Goal: Complete application form

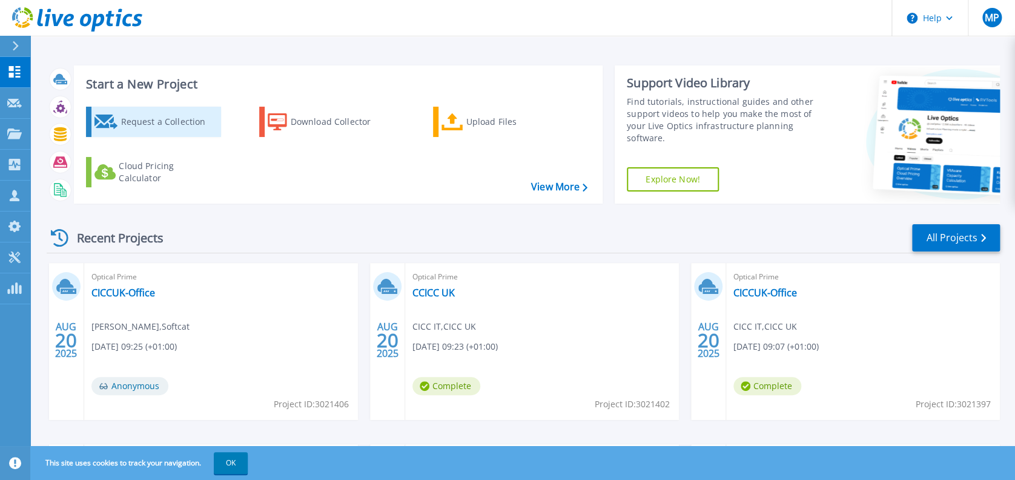
click at [171, 123] on div "Request a Collection" at bounding box center [168, 122] width 97 height 24
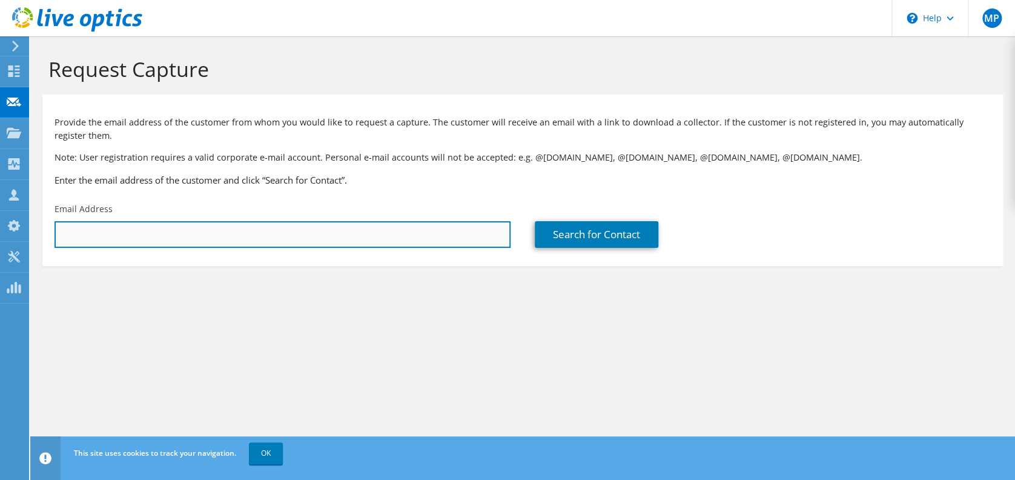
click at [237, 240] on input "text" at bounding box center [282, 234] width 456 height 27
paste input "[EMAIL_ADDRESS][DOMAIN_NAME]"
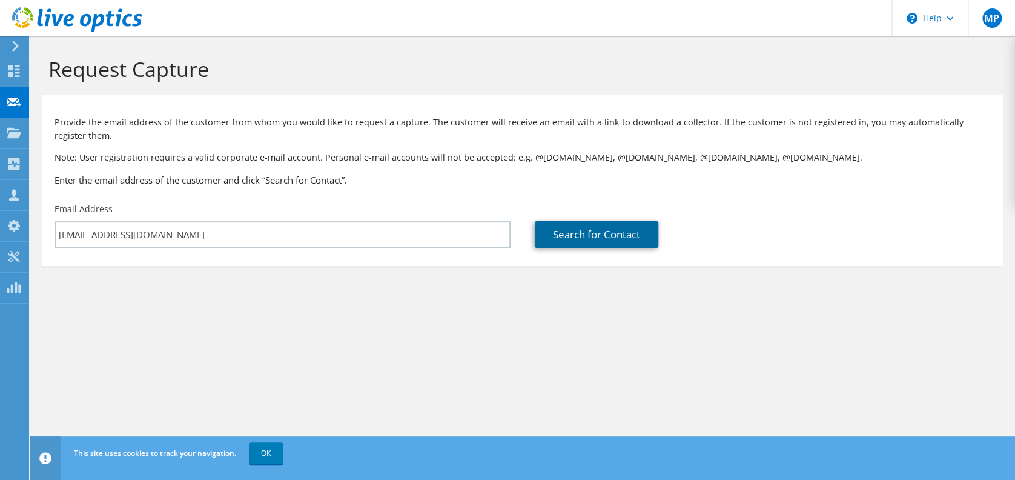
click at [605, 237] on link "Search for Contact" at bounding box center [597, 234] width 124 height 27
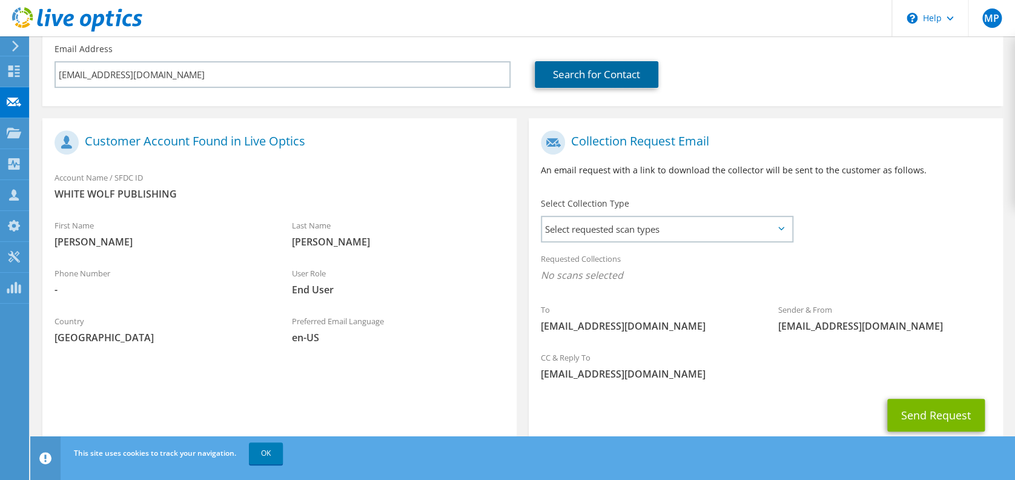
scroll to position [161, 0]
click at [54, 60] on div at bounding box center [54, 60] width 0 height 0
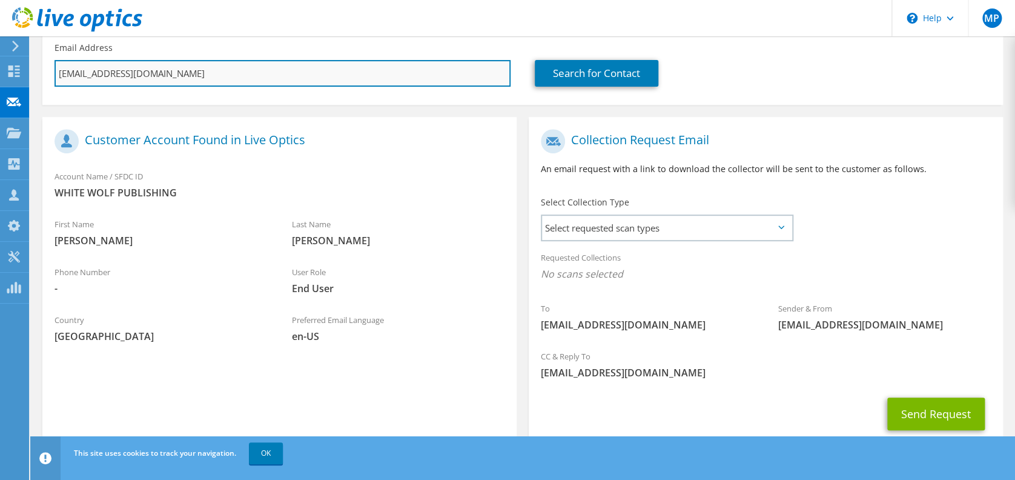
click at [243, 74] on input "[EMAIL_ADDRESS][DOMAIN_NAME]" at bounding box center [282, 73] width 456 height 27
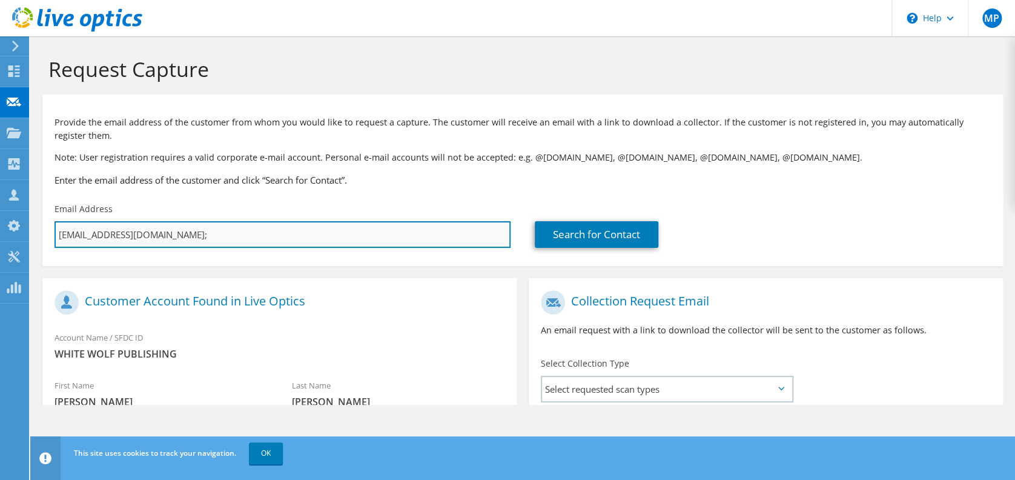
scroll to position [0, 0]
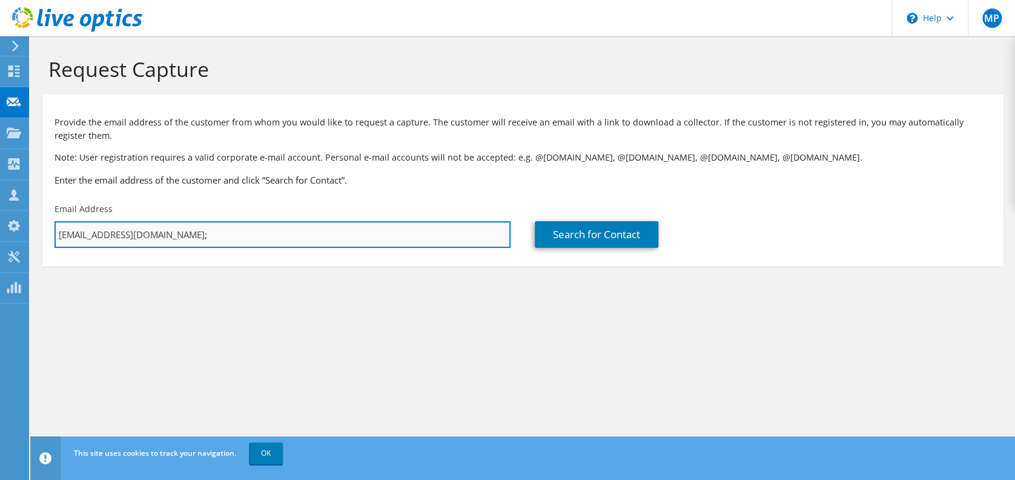
paste input "[PERSON_NAME][EMAIL_ADDRESS][DOMAIN_NAME]"
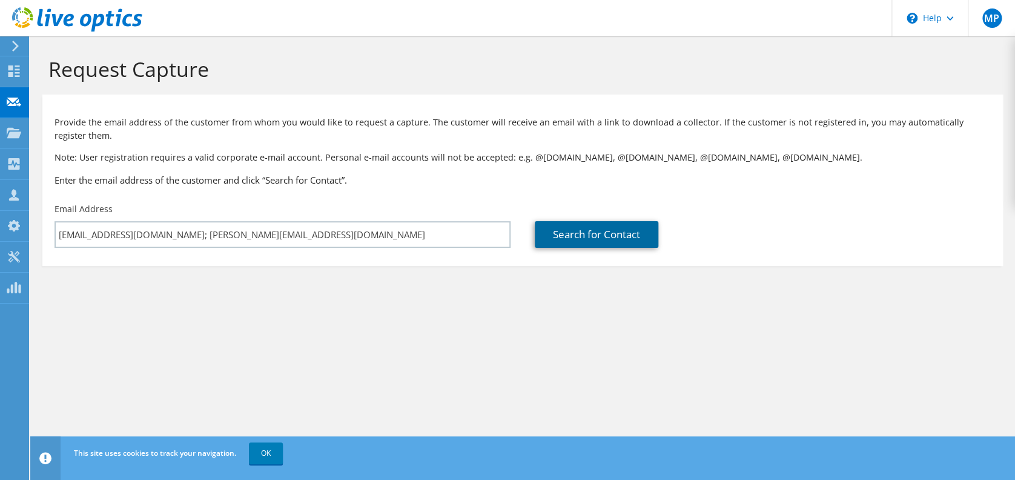
click at [565, 232] on link "Search for Contact" at bounding box center [597, 234] width 124 height 27
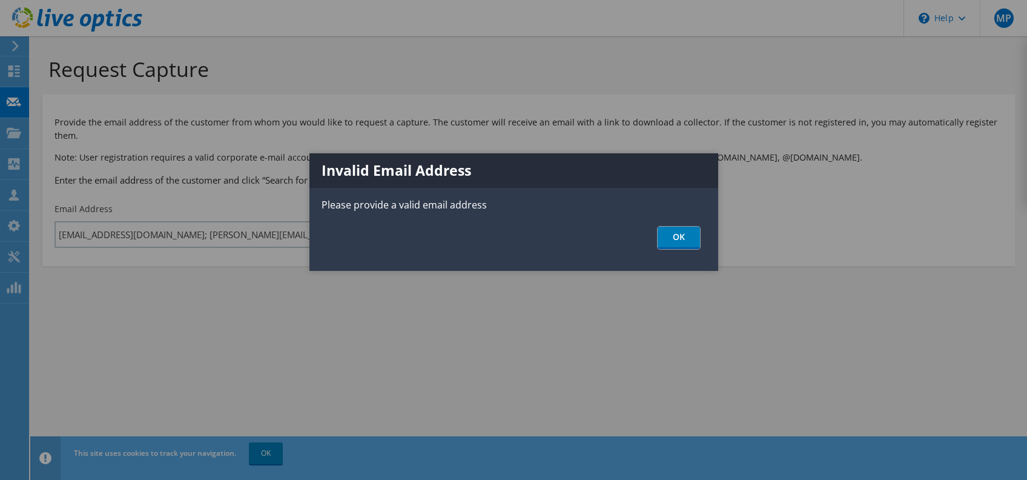
click at [673, 240] on link "OK" at bounding box center [679, 237] width 42 height 22
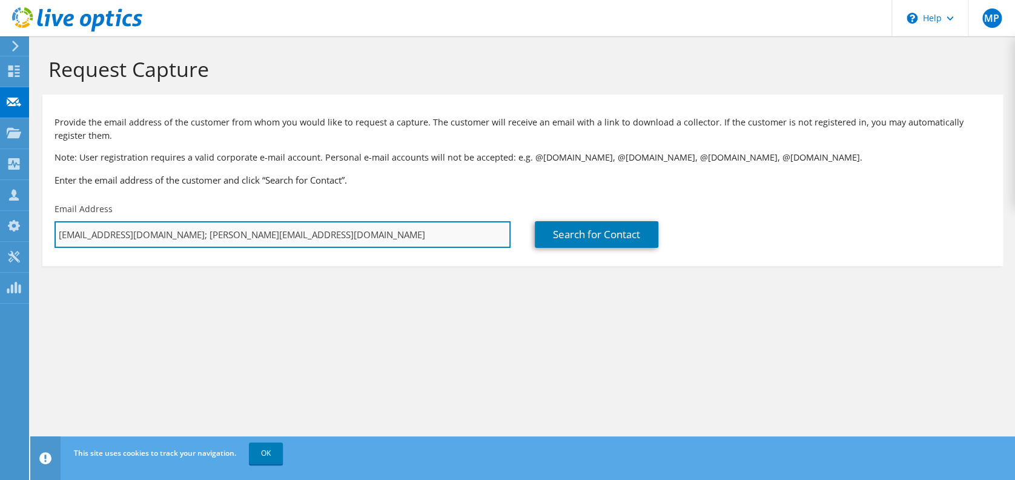
drag, startPoint x: 252, startPoint y: 234, endPoint x: 152, endPoint y: 232, distance: 99.9
click at [152, 232] on input "[EMAIL_ADDRESS][DOMAIN_NAME]; [PERSON_NAME][EMAIL_ADDRESS][DOMAIN_NAME]" at bounding box center [282, 234] width 456 height 27
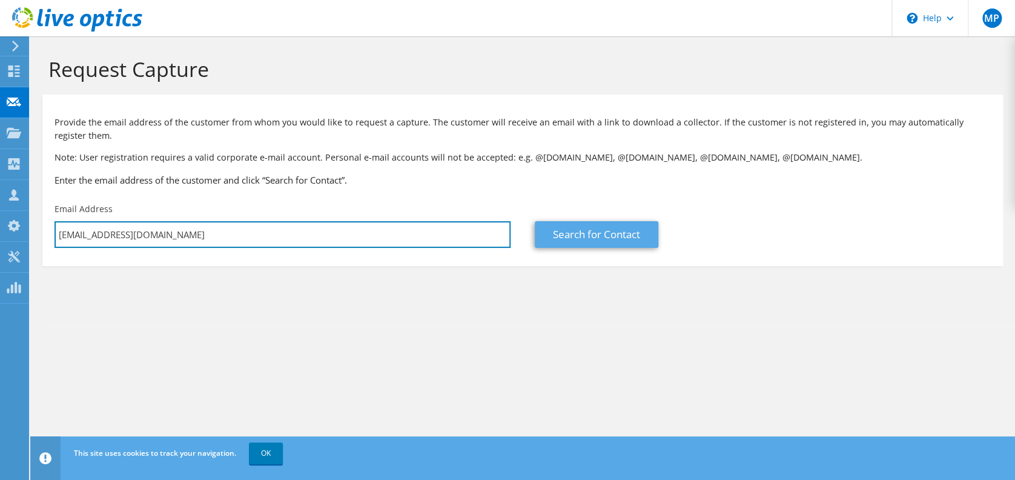
type input "[EMAIL_ADDRESS][DOMAIN_NAME]"
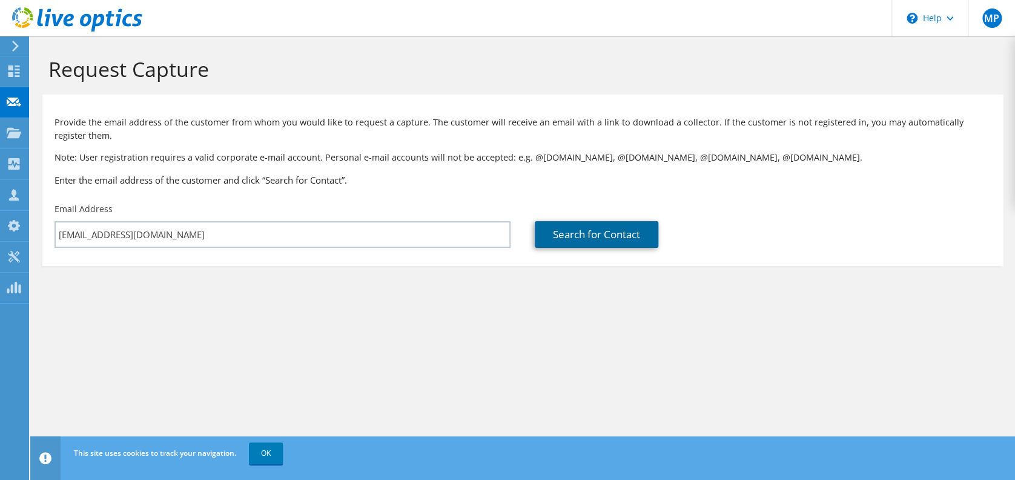
click at [638, 236] on link "Search for Contact" at bounding box center [597, 234] width 124 height 27
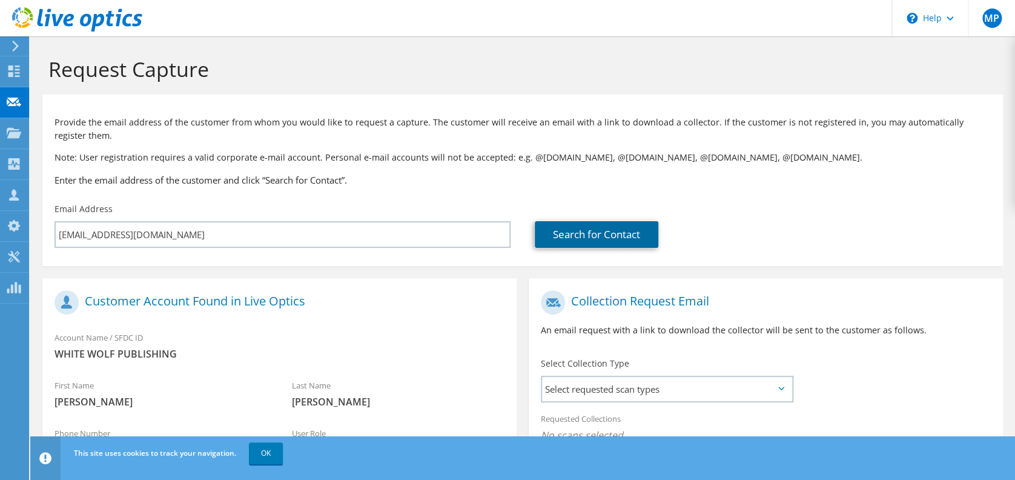
scroll to position [161, 0]
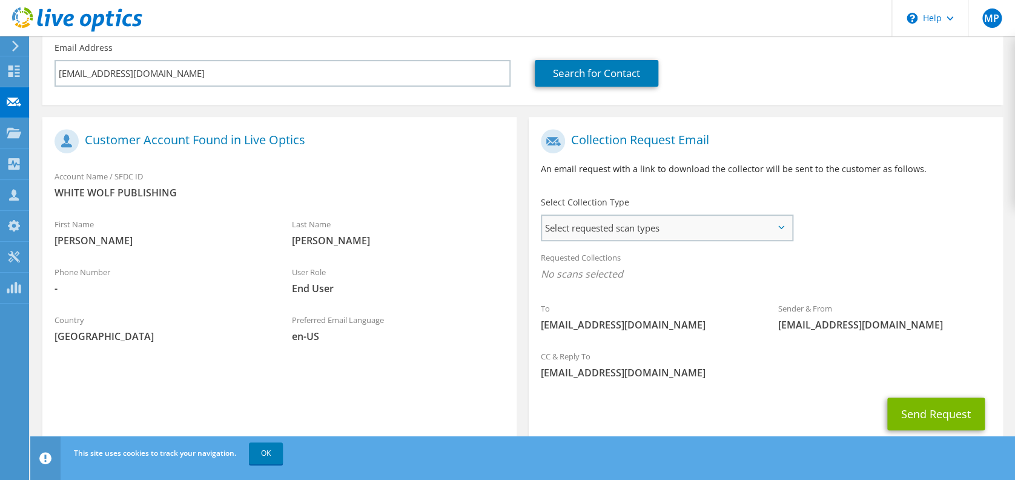
click at [670, 226] on span "Select requested scan types" at bounding box center [667, 228] width 250 height 24
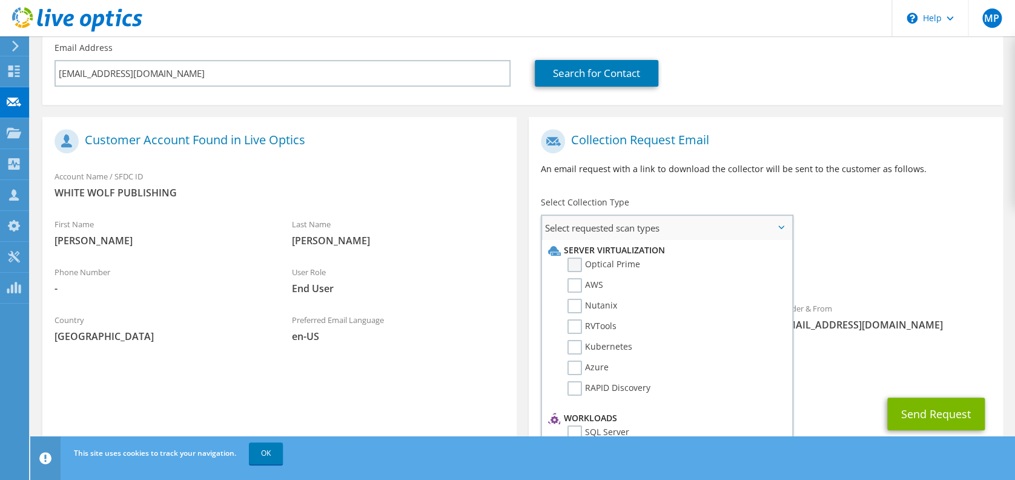
click at [592, 259] on label "Optical Prime" at bounding box center [603, 264] width 73 height 15
click at [0, 0] on input "Optical Prime" at bounding box center [0, 0] width 0 height 0
click at [581, 283] on label "AWS" at bounding box center [585, 285] width 36 height 15
click at [0, 0] on input "AWS" at bounding box center [0, 0] width 0 height 0
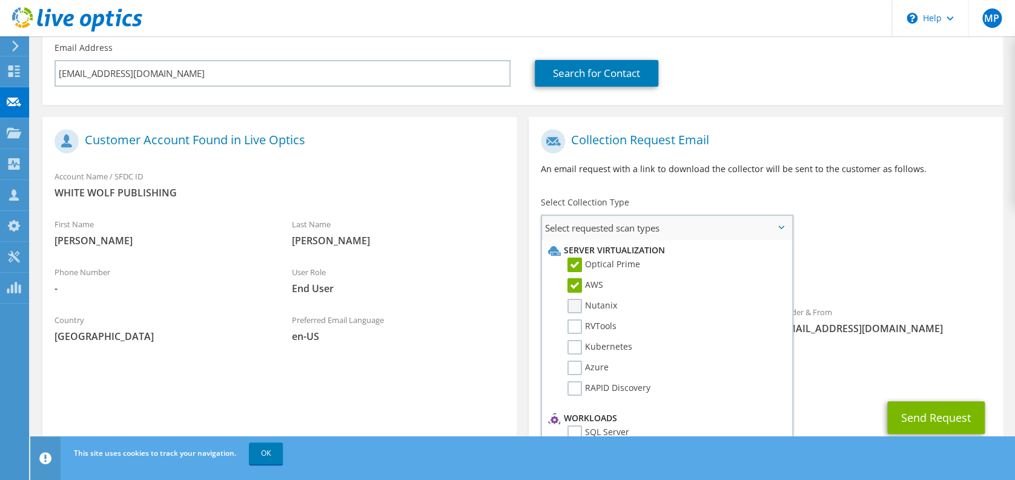
click at [579, 303] on label "Nutanix" at bounding box center [592, 305] width 50 height 15
click at [0, 0] on input "Nutanix" at bounding box center [0, 0] width 0 height 0
click at [577, 319] on label "RVTools" at bounding box center [591, 326] width 49 height 15
click at [0, 0] on input "RVTools" at bounding box center [0, 0] width 0 height 0
click at [577, 340] on label "Kubernetes" at bounding box center [599, 347] width 65 height 15
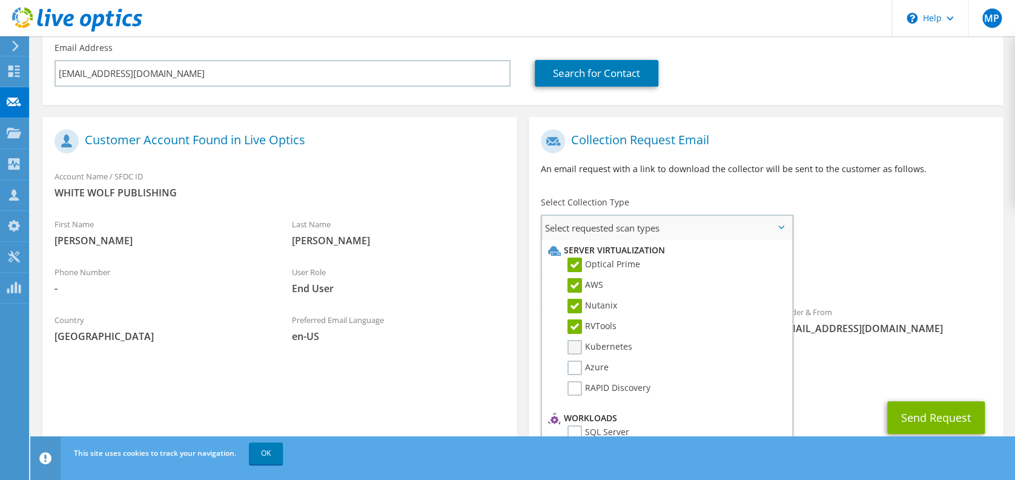
click at [0, 0] on input "Kubernetes" at bounding box center [0, 0] width 0 height 0
click at [573, 366] on label "Azure" at bounding box center [587, 367] width 41 height 15
click at [0, 0] on input "Azure" at bounding box center [0, 0] width 0 height 0
click at [573, 381] on label "RAPID Discovery" at bounding box center [608, 388] width 83 height 15
click at [0, 0] on input "RAPID Discovery" at bounding box center [0, 0] width 0 height 0
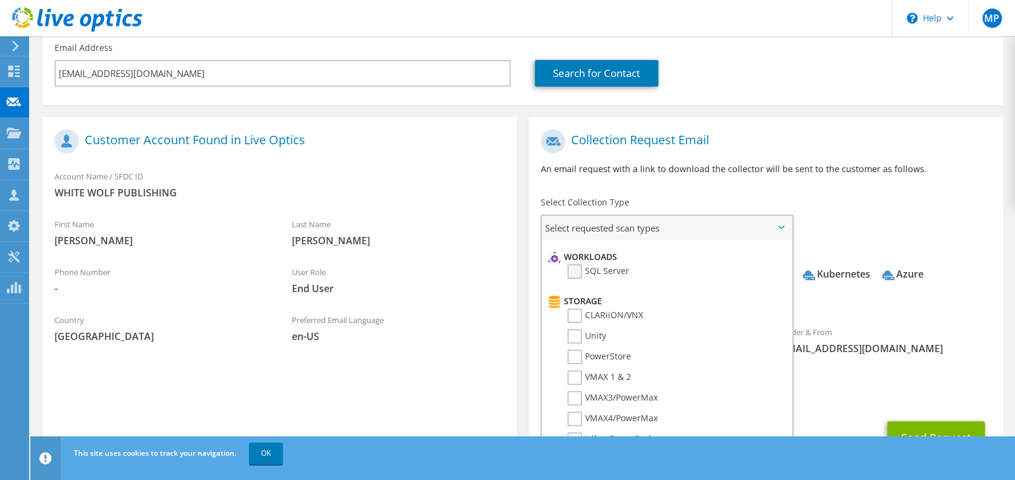
click at [573, 264] on label "SQL Server" at bounding box center [598, 271] width 62 height 15
click at [0, 0] on input "SQL Server" at bounding box center [0, 0] width 0 height 0
click at [575, 310] on label "CLARiiON/VNX" at bounding box center [605, 315] width 76 height 15
click at [0, 0] on input "CLARiiON/VNX" at bounding box center [0, 0] width 0 height 0
click at [576, 332] on label "Unity" at bounding box center [586, 336] width 39 height 15
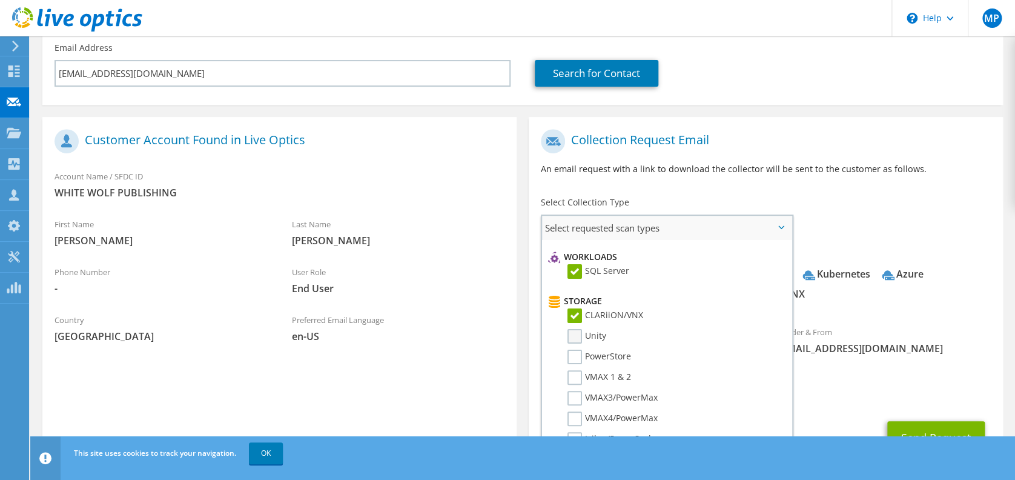
click at [0, 0] on input "Unity" at bounding box center [0, 0] width 0 height 0
click at [575, 350] on label "PowerStore" at bounding box center [599, 356] width 64 height 15
click at [0, 0] on input "PowerStore" at bounding box center [0, 0] width 0 height 0
click at [575, 370] on label "VMAX 1 & 2" at bounding box center [599, 377] width 64 height 15
click at [0, 0] on input "VMAX 1 & 2" at bounding box center [0, 0] width 0 height 0
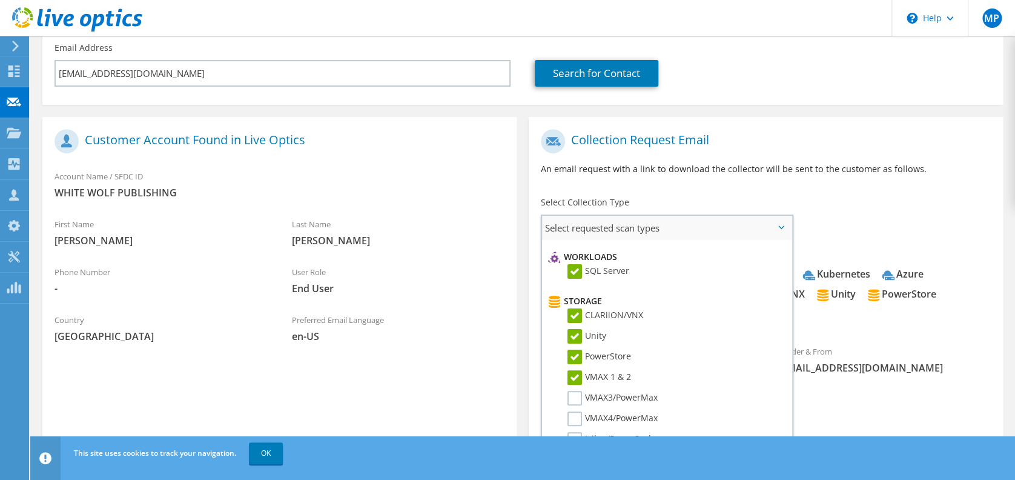
scroll to position [242, 0]
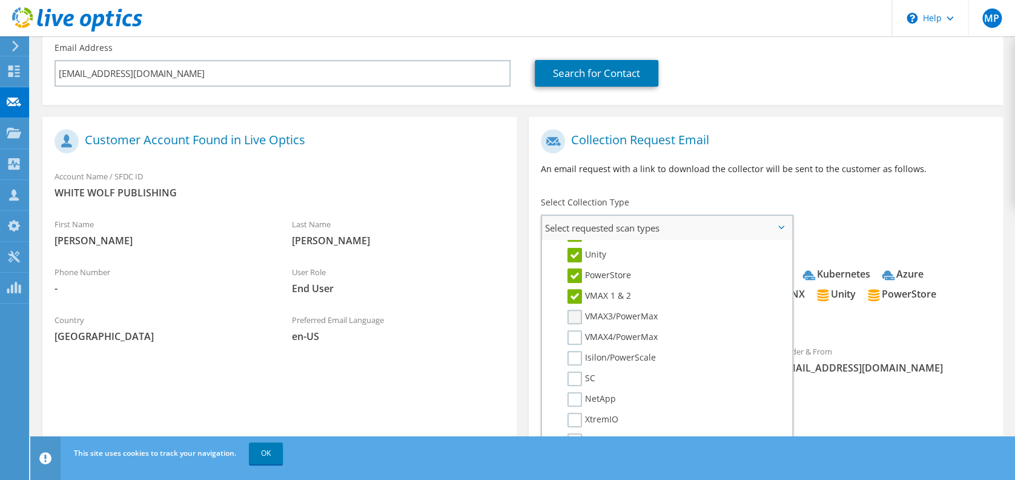
click at [572, 315] on label "VMAX3/PowerMax" at bounding box center [612, 316] width 90 height 15
click at [0, 0] on input "VMAX3/PowerMax" at bounding box center [0, 0] width 0 height 0
click at [572, 325] on ul "Storage CLARiiON/VNX Unity PowerStore VMAX 1 & 2 VMAX3/PowerMax SC NetApp" at bounding box center [665, 365] width 241 height 312
click at [574, 330] on label "VMAX4/PowerMax" at bounding box center [612, 337] width 90 height 15
click at [0, 0] on input "VMAX4/PowerMax" at bounding box center [0, 0] width 0 height 0
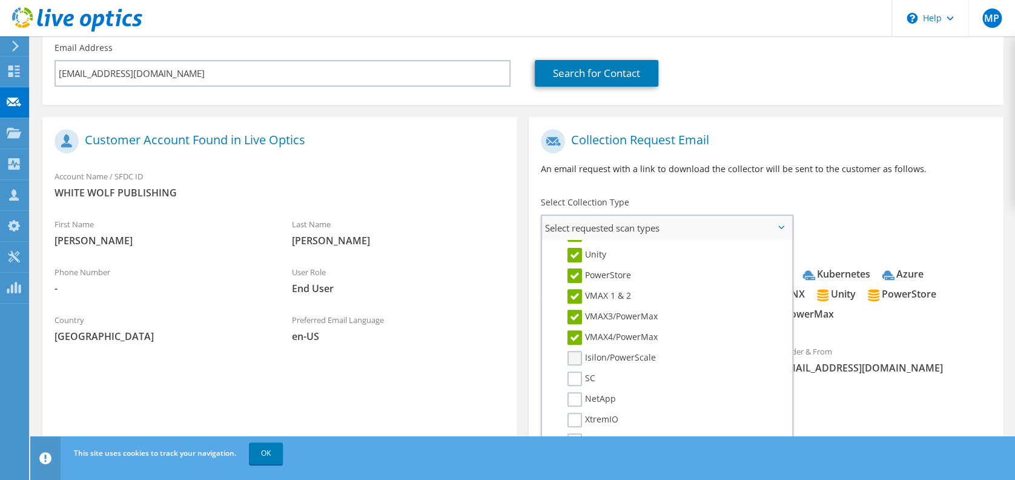
click at [575, 351] on label "Isilon/PowerScale" at bounding box center [611, 358] width 88 height 15
click at [0, 0] on input "Isilon/PowerScale" at bounding box center [0, 0] width 0 height 0
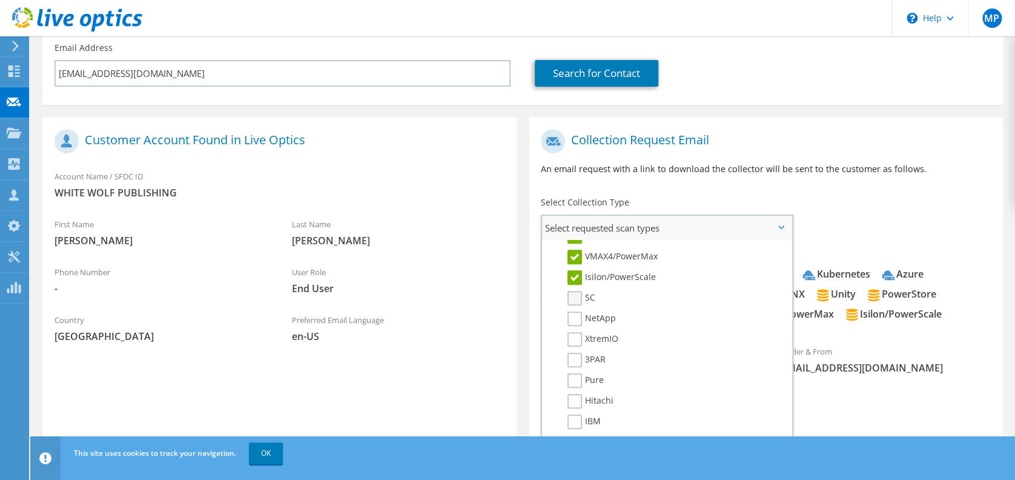
click at [578, 291] on label "SC" at bounding box center [581, 298] width 28 height 15
click at [0, 0] on input "SC" at bounding box center [0, 0] width 0 height 0
click at [576, 315] on label "NetApp" at bounding box center [591, 318] width 48 height 15
click at [0, 0] on input "NetApp" at bounding box center [0, 0] width 0 height 0
click at [575, 337] on label "XtremIO" at bounding box center [592, 339] width 51 height 15
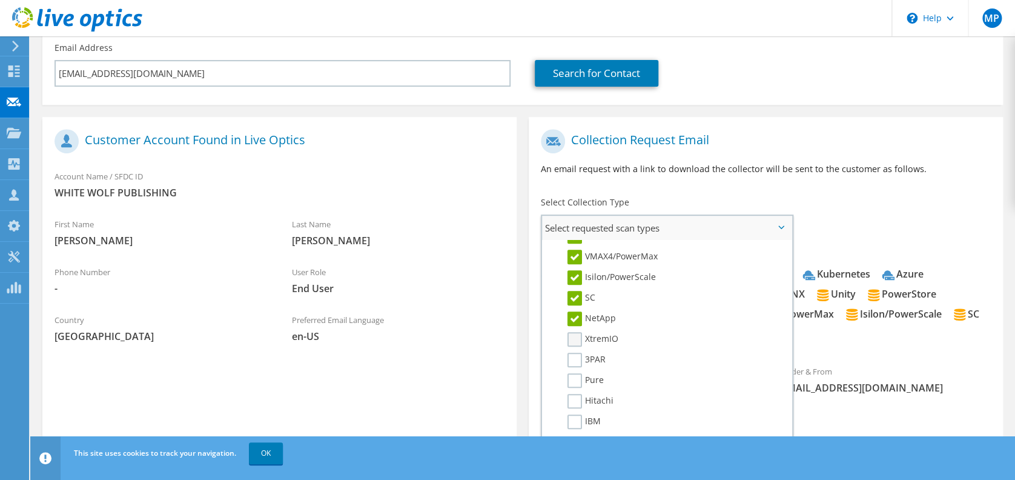
click at [0, 0] on input "XtremIO" at bounding box center [0, 0] width 0 height 0
click at [575, 352] on label "3PAR" at bounding box center [586, 359] width 38 height 15
click at [0, 0] on input "3PAR" at bounding box center [0, 0] width 0 height 0
click at [575, 373] on label "Pure" at bounding box center [585, 380] width 36 height 15
click at [0, 0] on input "Pure" at bounding box center [0, 0] width 0 height 0
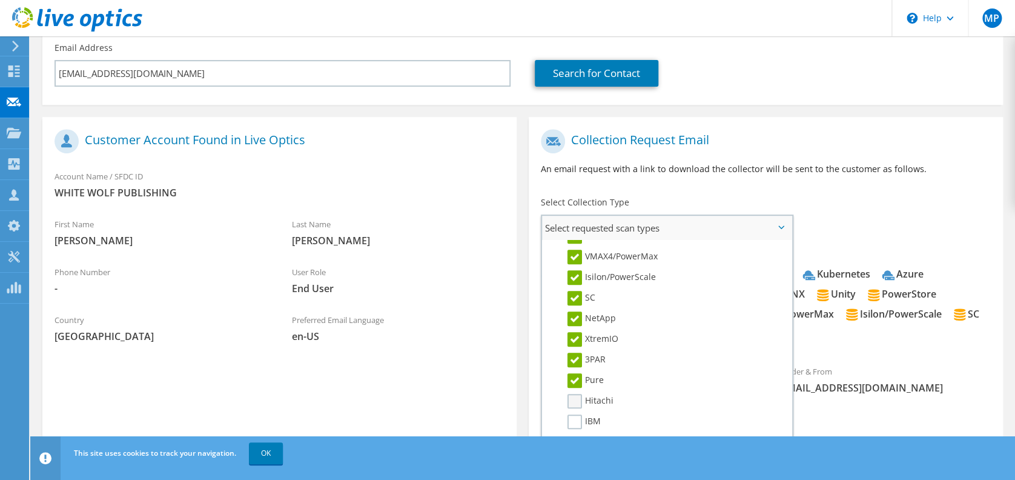
click at [575, 394] on label "Hitachi" at bounding box center [590, 401] width 46 height 15
click at [0, 0] on input "Hitachi" at bounding box center [0, 0] width 0 height 0
click at [573, 415] on label "IBM" at bounding box center [583, 421] width 33 height 15
click at [0, 0] on input "IBM" at bounding box center [0, 0] width 0 height 0
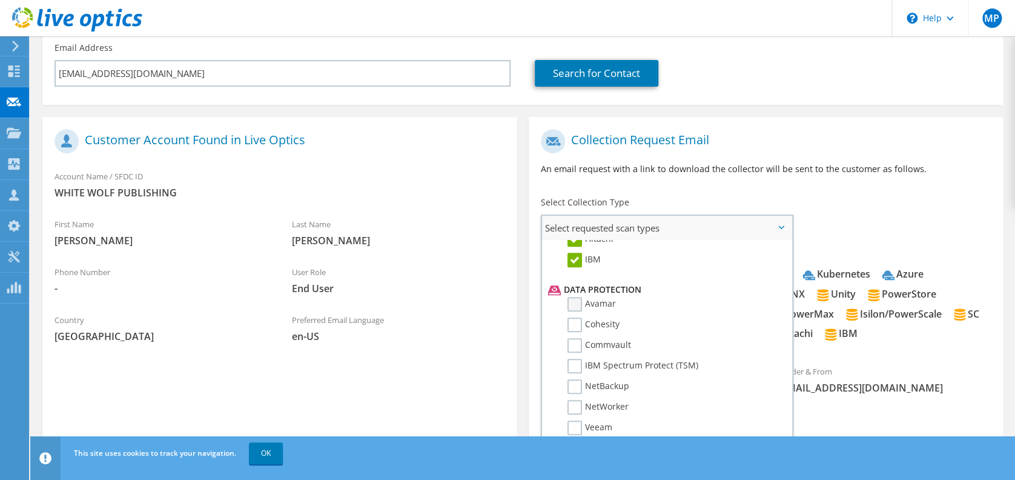
click at [575, 299] on label "Avamar" at bounding box center [591, 304] width 48 height 15
click at [0, 0] on input "Avamar" at bounding box center [0, 0] width 0 height 0
click at [575, 320] on label "Cohesity" at bounding box center [593, 324] width 52 height 15
click at [0, 0] on input "Cohesity" at bounding box center [0, 0] width 0 height 0
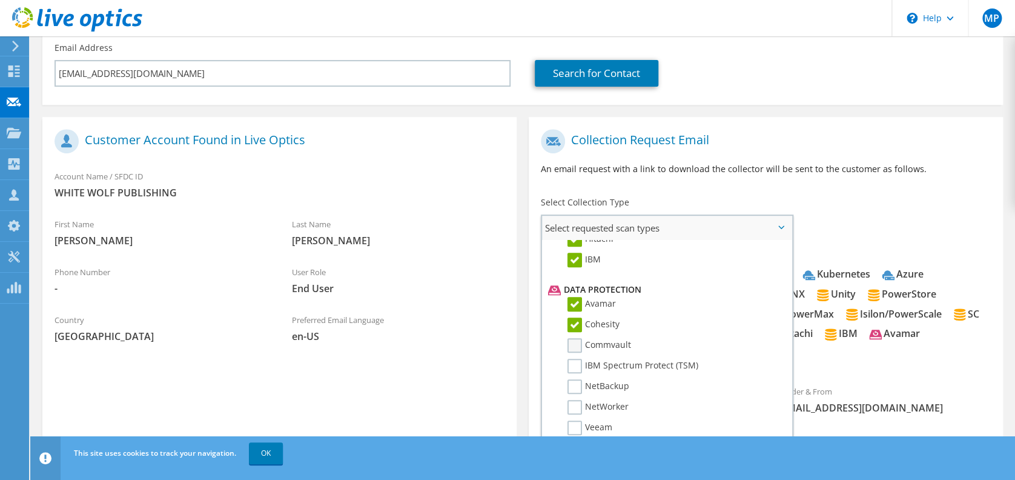
click at [575, 338] on label "Commvault" at bounding box center [599, 345] width 64 height 15
click at [0, 0] on input "Commvault" at bounding box center [0, 0] width 0 height 0
click at [575, 358] on label "IBM Spectrum Protect (TSM)" at bounding box center [632, 365] width 131 height 15
click at [0, 0] on input "IBM Spectrum Protect (TSM)" at bounding box center [0, 0] width 0 height 0
click at [571, 381] on label "NetBackup" at bounding box center [598, 386] width 62 height 15
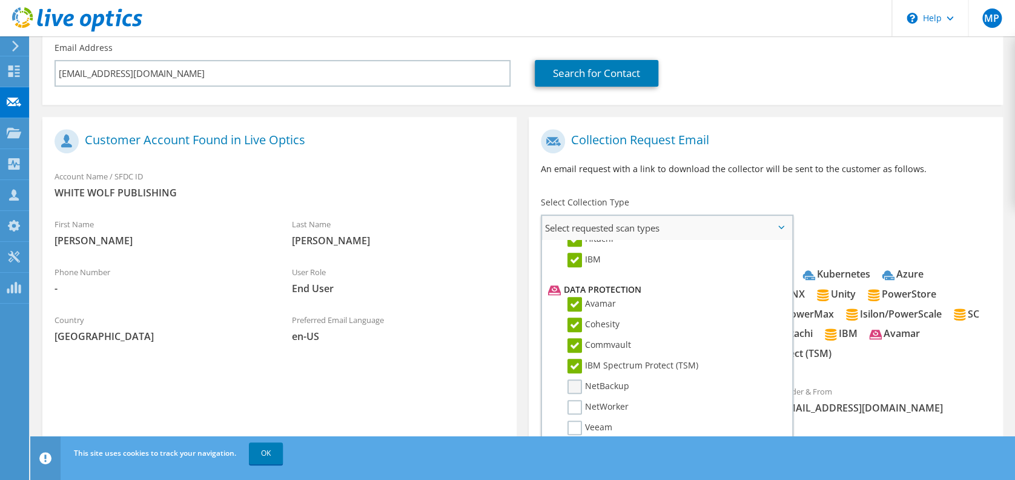
click at [0, 0] on input "NetBackup" at bounding box center [0, 0] width 0 height 0
click at [571, 400] on label "NetWorker" at bounding box center [597, 407] width 61 height 15
click at [0, 0] on input "NetWorker" at bounding box center [0, 0] width 0 height 0
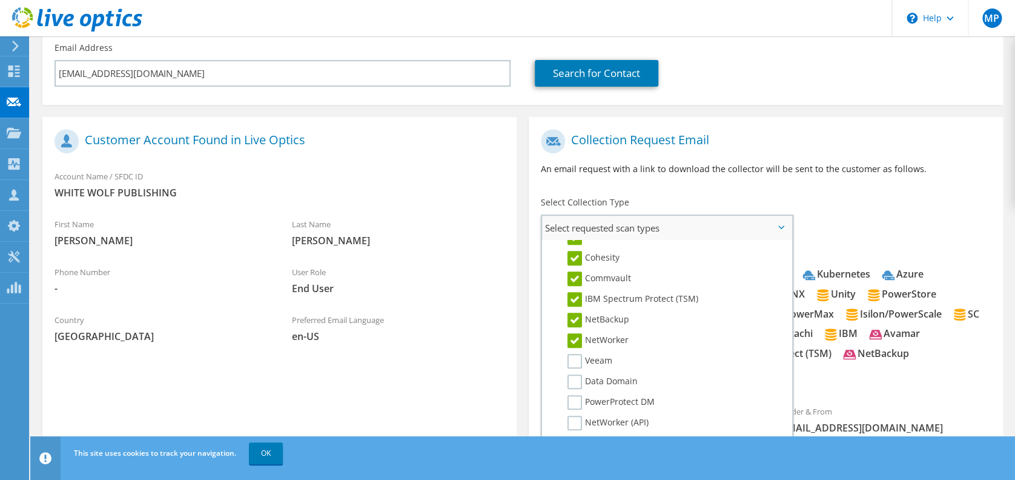
scroll to position [565, 0]
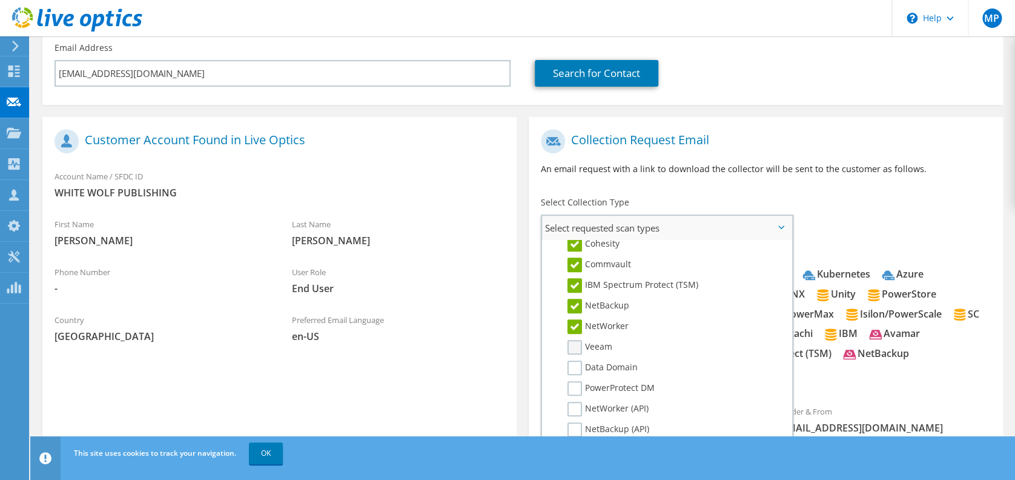
click at [575, 340] on label "Veeam" at bounding box center [589, 347] width 45 height 15
click at [0, 0] on input "Veeam" at bounding box center [0, 0] width 0 height 0
click at [573, 361] on label "Data Domain" at bounding box center [602, 367] width 70 height 15
click at [0, 0] on input "Data Domain" at bounding box center [0, 0] width 0 height 0
click at [573, 381] on label "PowerProtect DM" at bounding box center [610, 388] width 87 height 15
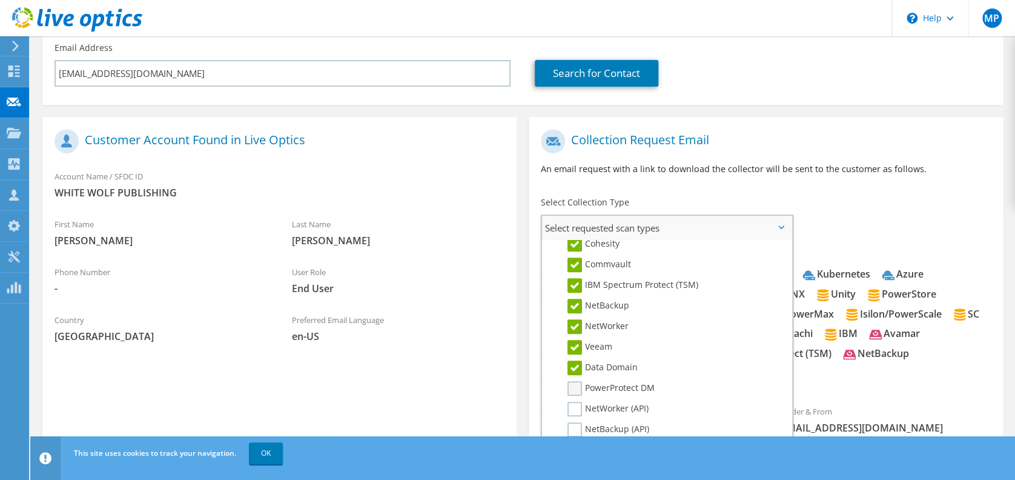
click at [0, 0] on input "PowerProtect DM" at bounding box center [0, 0] width 0 height 0
click at [573, 401] on label "NetWorker (API)" at bounding box center [607, 408] width 81 height 15
click at [0, 0] on input "NetWorker (API)" at bounding box center [0, 0] width 0 height 0
click at [573, 422] on label "NetBackup (API)" at bounding box center [608, 429] width 82 height 15
click at [0, 0] on input "NetBackup (API)" at bounding box center [0, 0] width 0 height 0
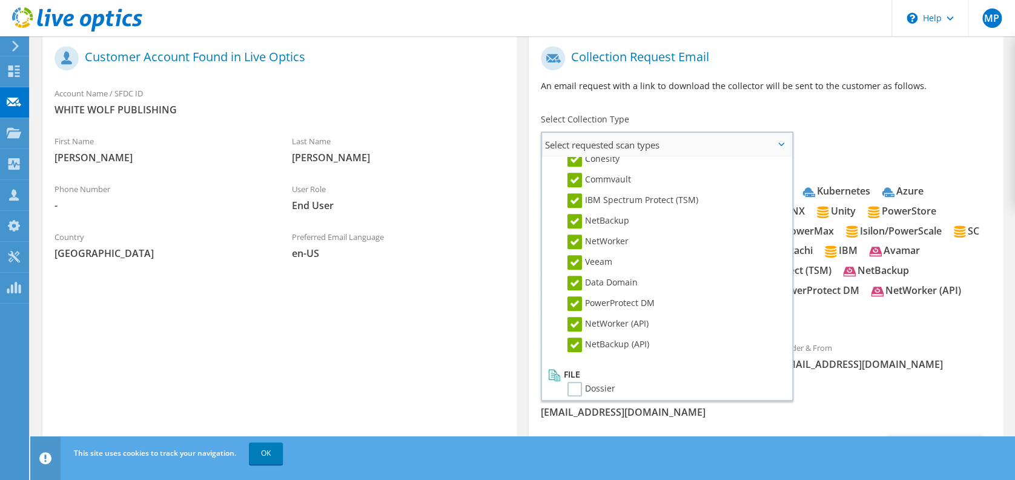
scroll to position [318, 0]
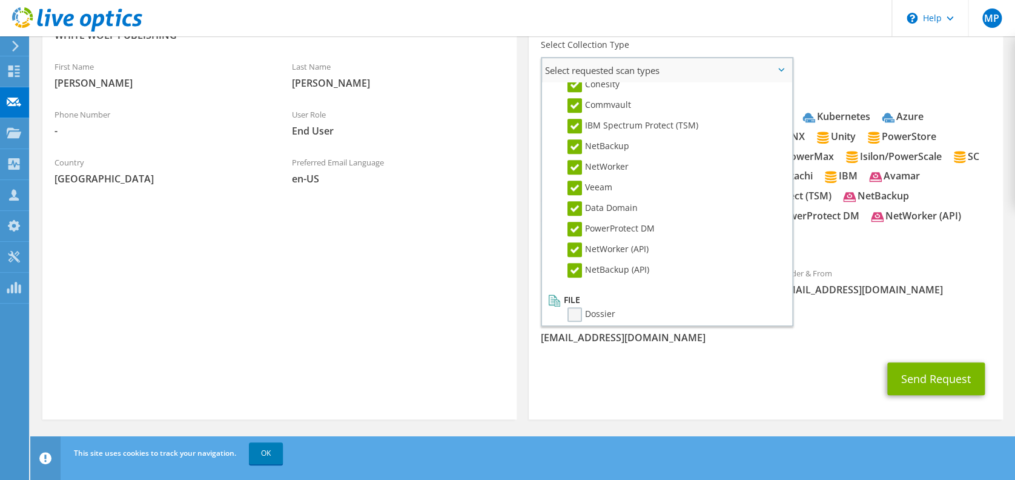
click at [568, 309] on label "Dossier" at bounding box center [591, 314] width 48 height 15
click at [0, 0] on input "Dossier" at bounding box center [0, 0] width 0 height 0
click at [903, 324] on div "CC & Reply To [EMAIL_ADDRESS][DOMAIN_NAME]" at bounding box center [766, 329] width 474 height 42
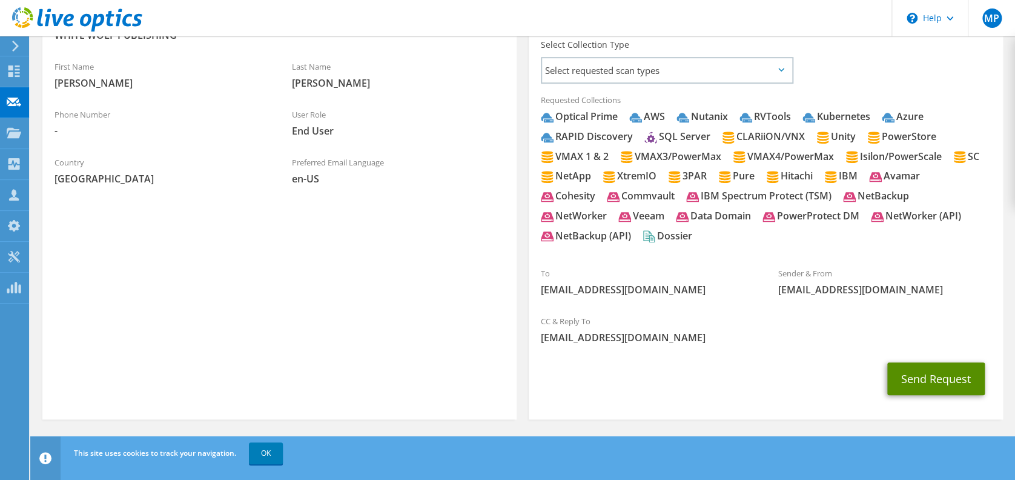
click at [912, 378] on button "Send Request" at bounding box center [935, 378] width 97 height 33
